Goal: Information Seeking & Learning: Learn about a topic

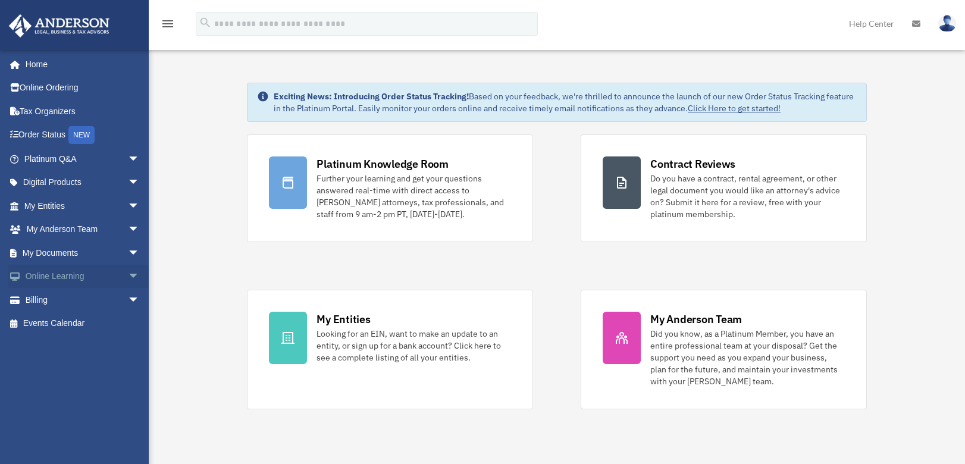
click at [128, 275] on span "arrow_drop_down" at bounding box center [140, 277] width 24 height 24
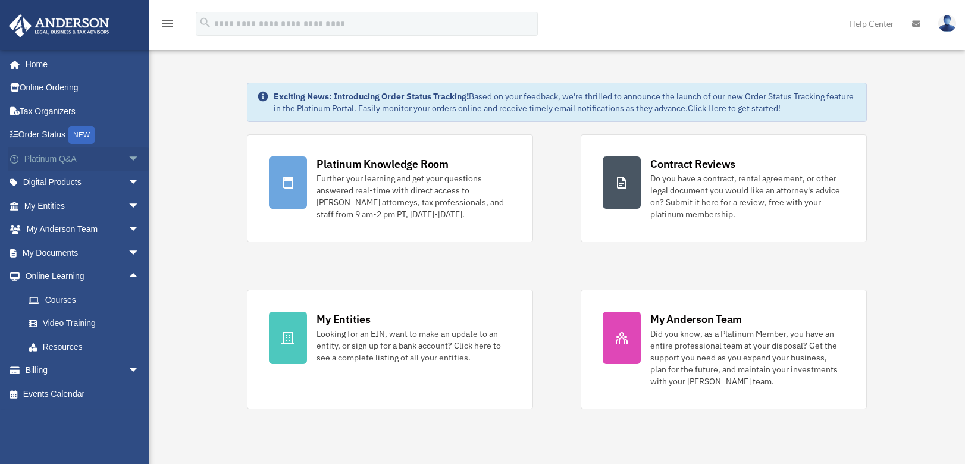
click at [128, 159] on span "arrow_drop_down" at bounding box center [140, 159] width 24 height 24
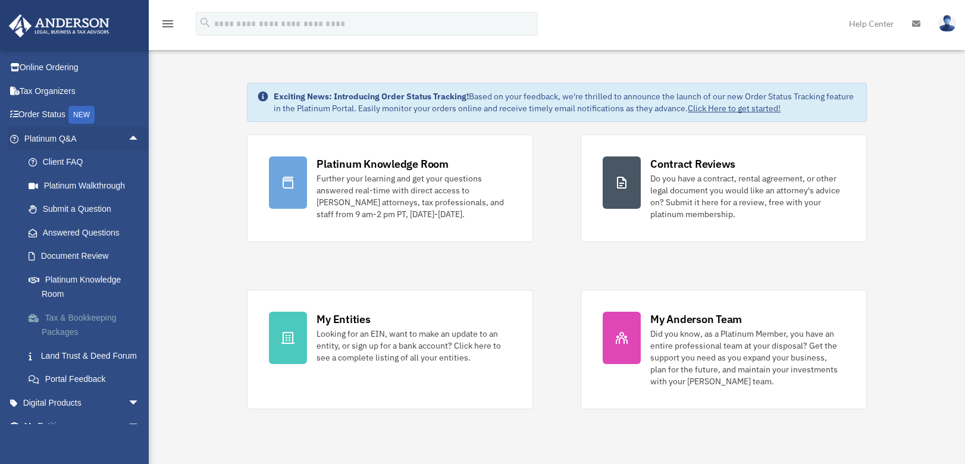
scroll to position [21, 0]
click at [86, 277] on link "Platinum Knowledge Room" at bounding box center [87, 286] width 141 height 38
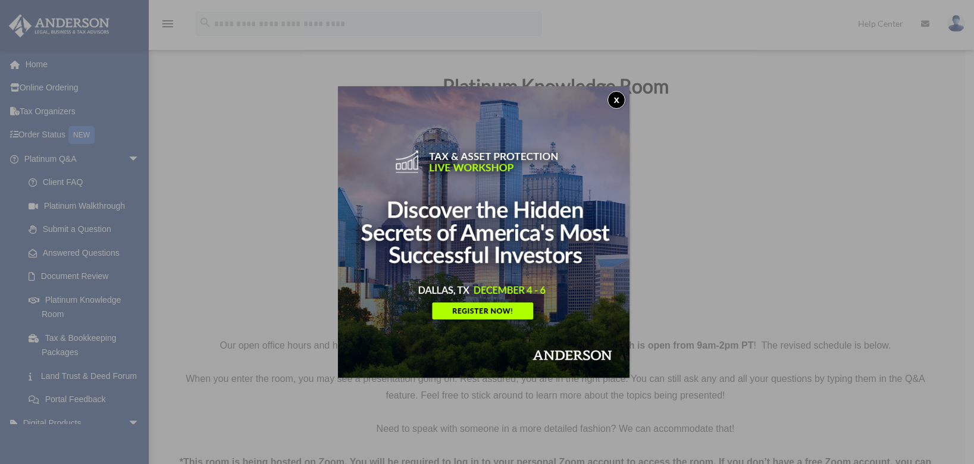
click at [621, 103] on button "x" at bounding box center [616, 100] width 18 height 18
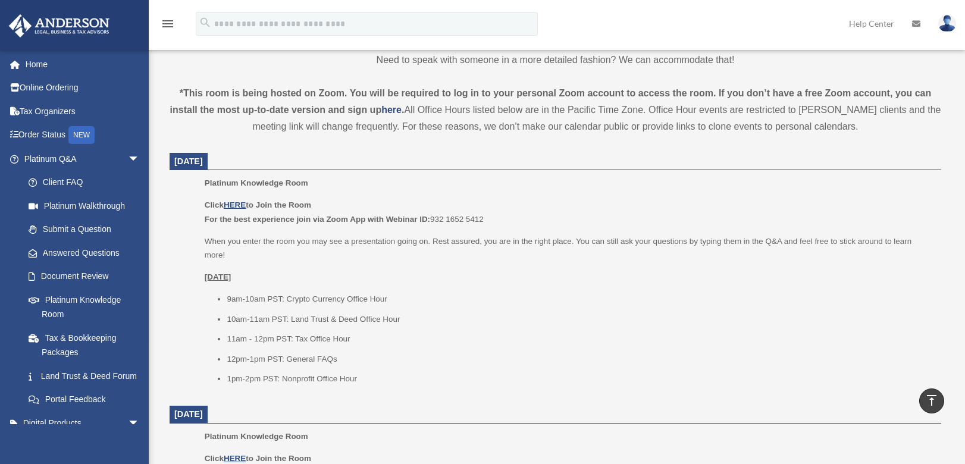
scroll to position [373, 0]
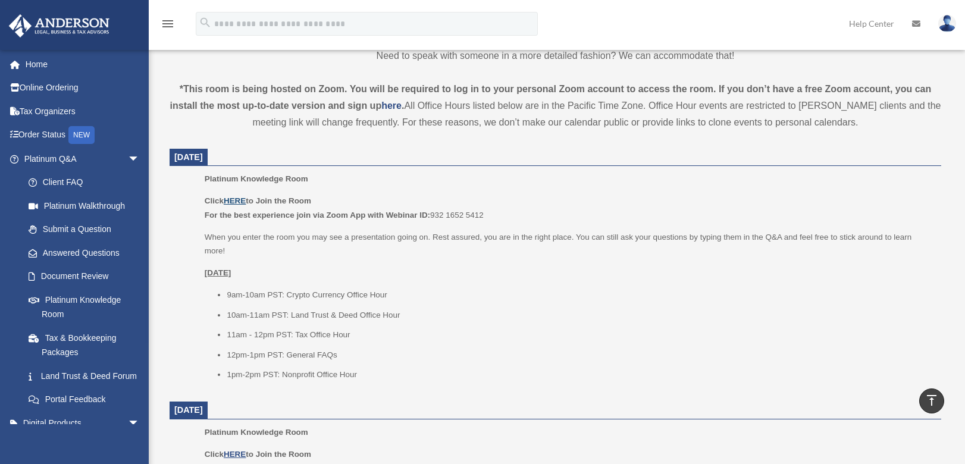
click at [239, 202] on u "HERE" at bounding box center [235, 200] width 22 height 9
click at [243, 200] on u "HERE" at bounding box center [235, 200] width 22 height 9
drag, startPoint x: 435, startPoint y: 216, endPoint x: 487, endPoint y: 215, distance: 51.7
click at [487, 215] on p "Click HERE to Join the Room For the best experience join via Zoom App with Webi…" at bounding box center [569, 208] width 728 height 28
click at [486, 216] on p "Click HERE to Join the Room For the best experience join via Zoom App with Webi…" at bounding box center [569, 208] width 728 height 28
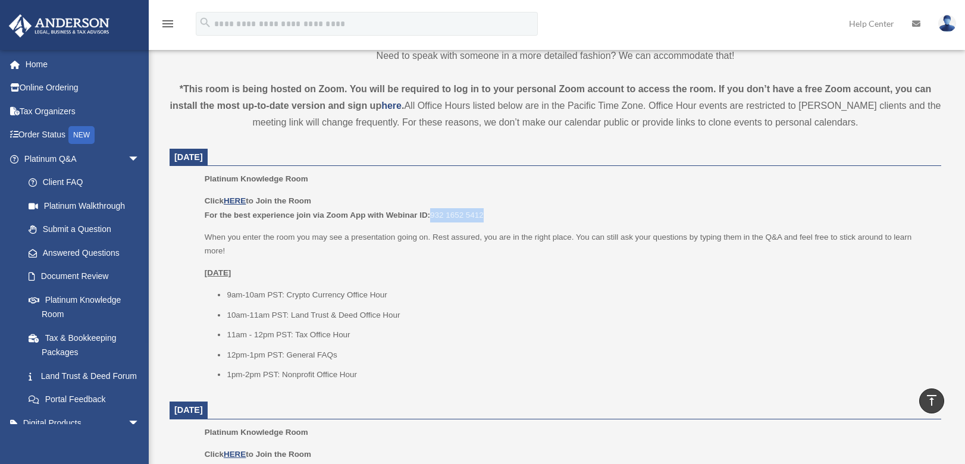
drag, startPoint x: 484, startPoint y: 215, endPoint x: 432, endPoint y: 215, distance: 51.7
click at [432, 215] on p "Click HERE to Join the Room For the best experience join via Zoom App with Webi…" at bounding box center [569, 208] width 728 height 28
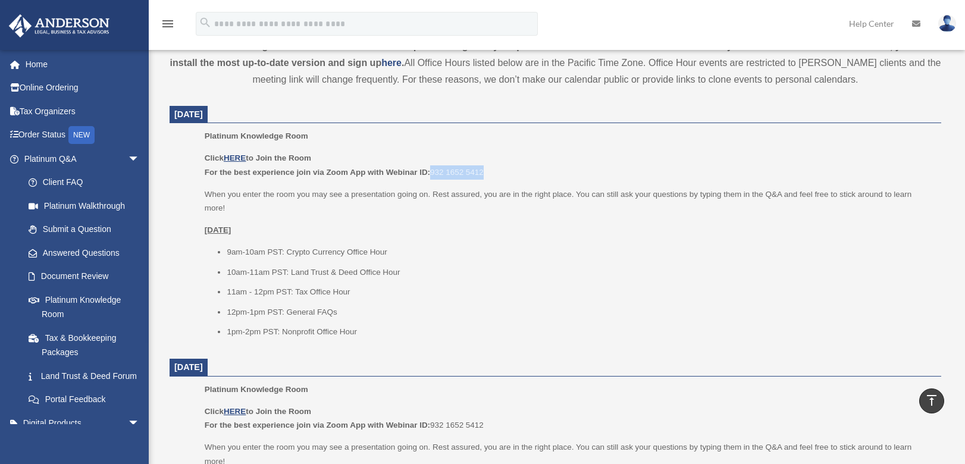
scroll to position [413, 0]
